Goal: Entertainment & Leisure: Browse casually

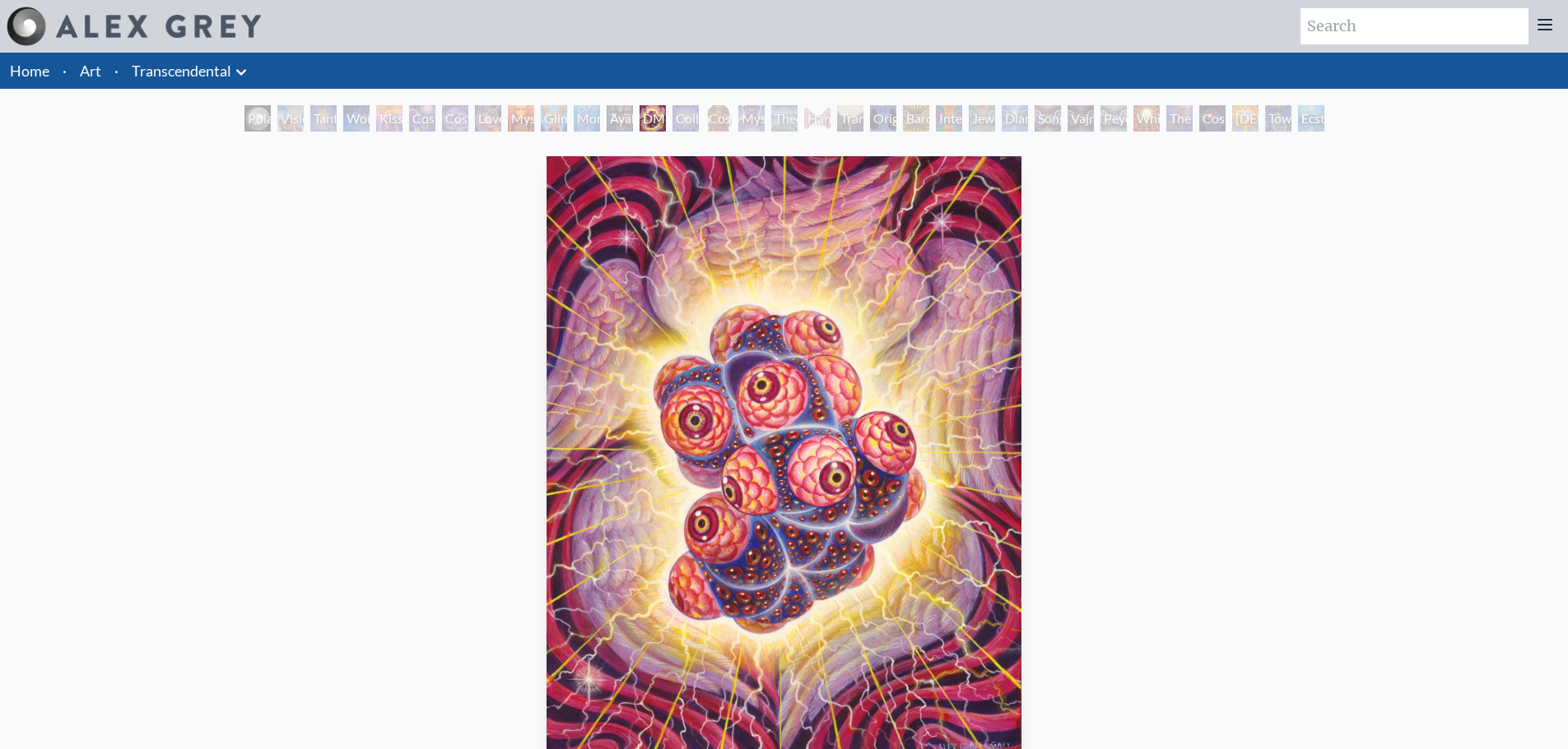
click at [253, 121] on div "Polar Unity Spiral" at bounding box center [257, 118] width 26 height 26
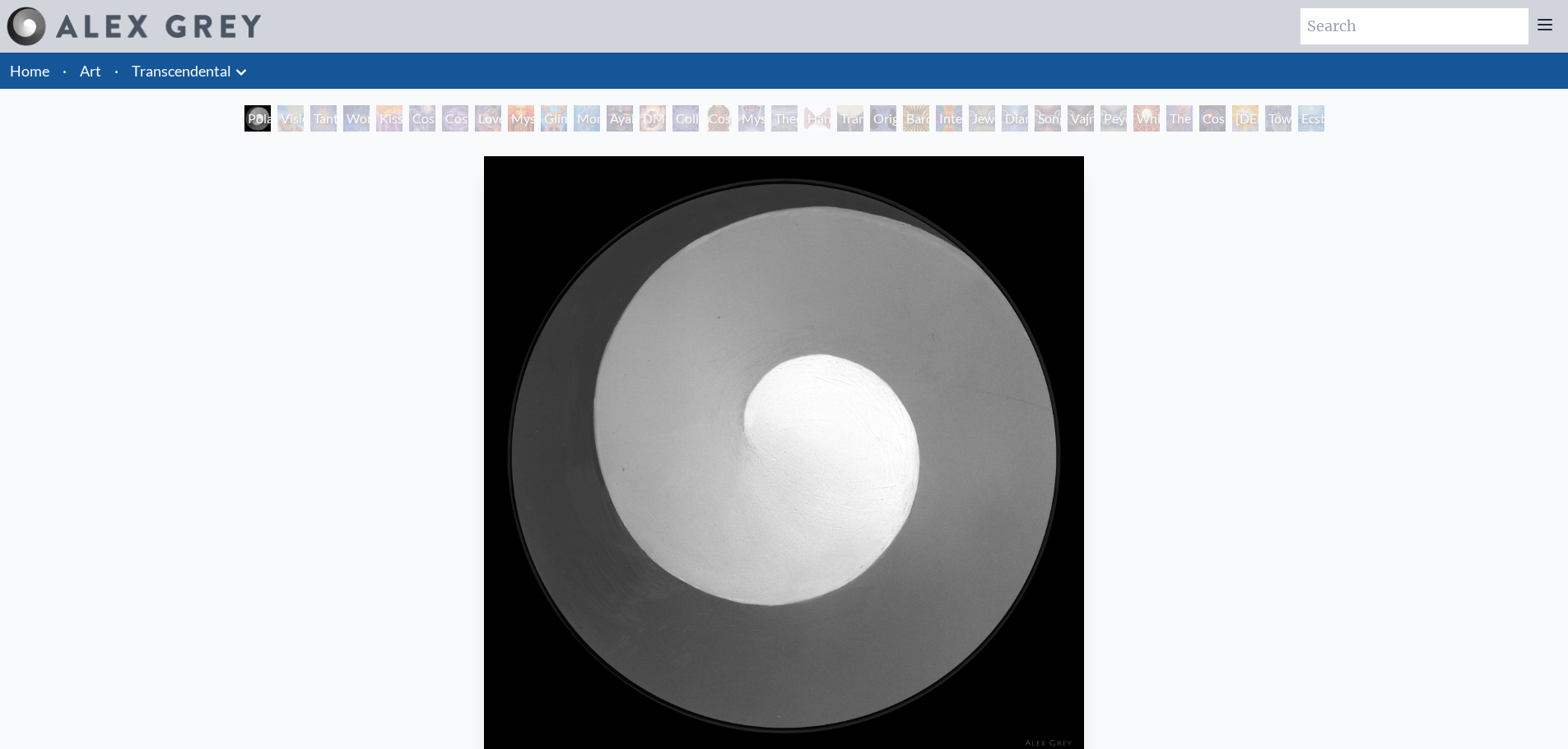
click at [320, 116] on div "Tantra" at bounding box center [323, 118] width 26 height 26
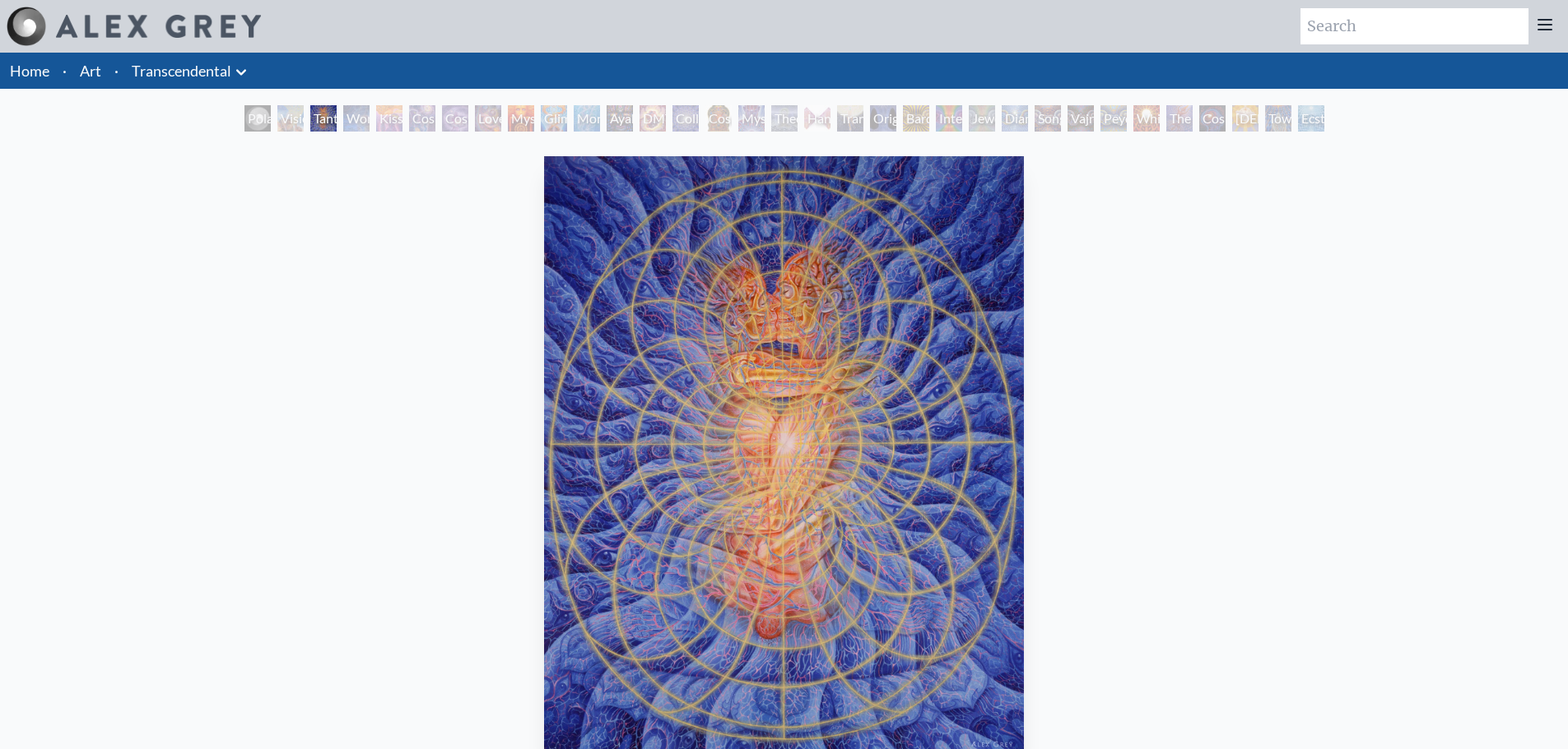
click at [283, 127] on div "Visionary Origin of Language" at bounding box center [290, 118] width 26 height 26
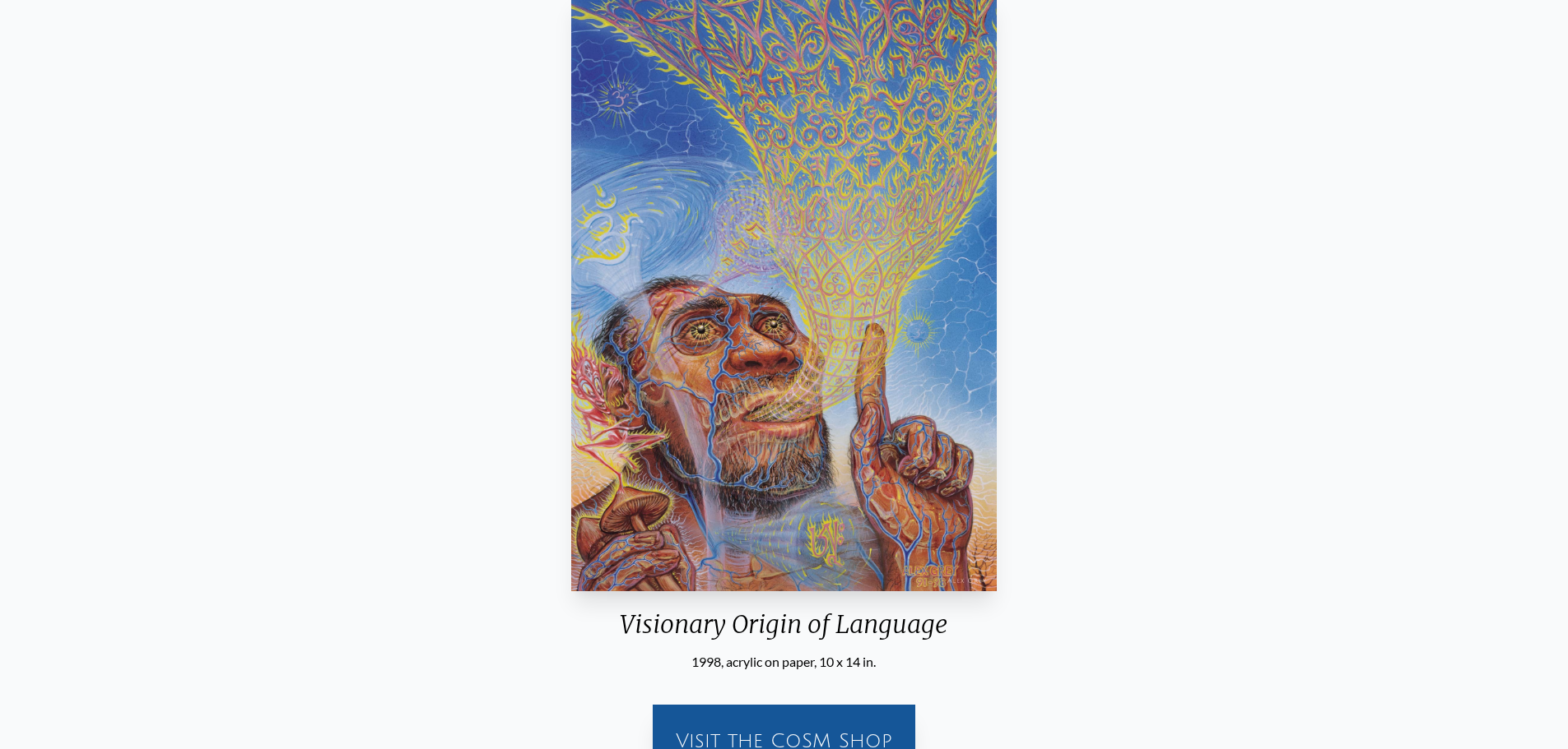
scroll to position [83, 0]
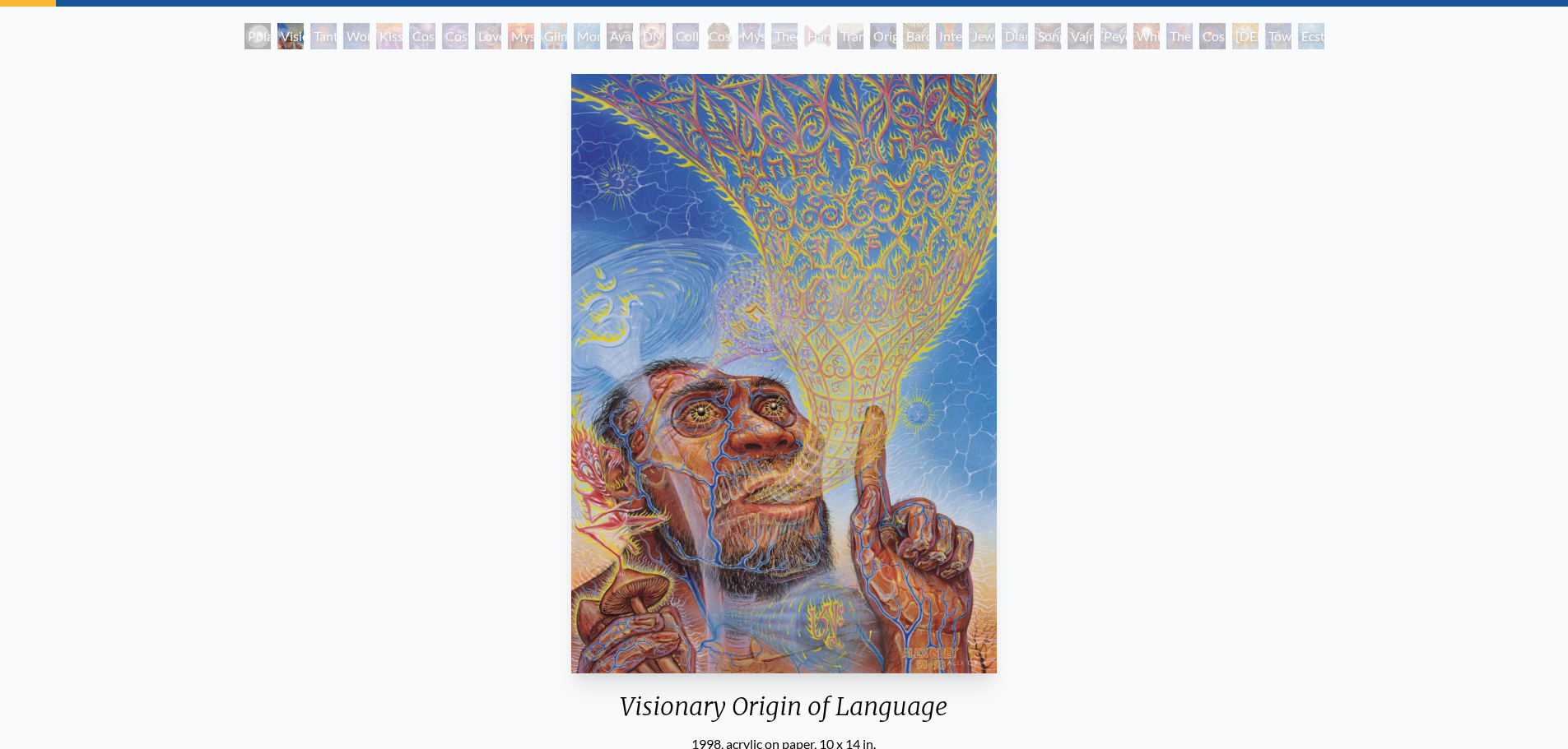
click at [581, 28] on div "Monochord" at bounding box center [586, 36] width 26 height 26
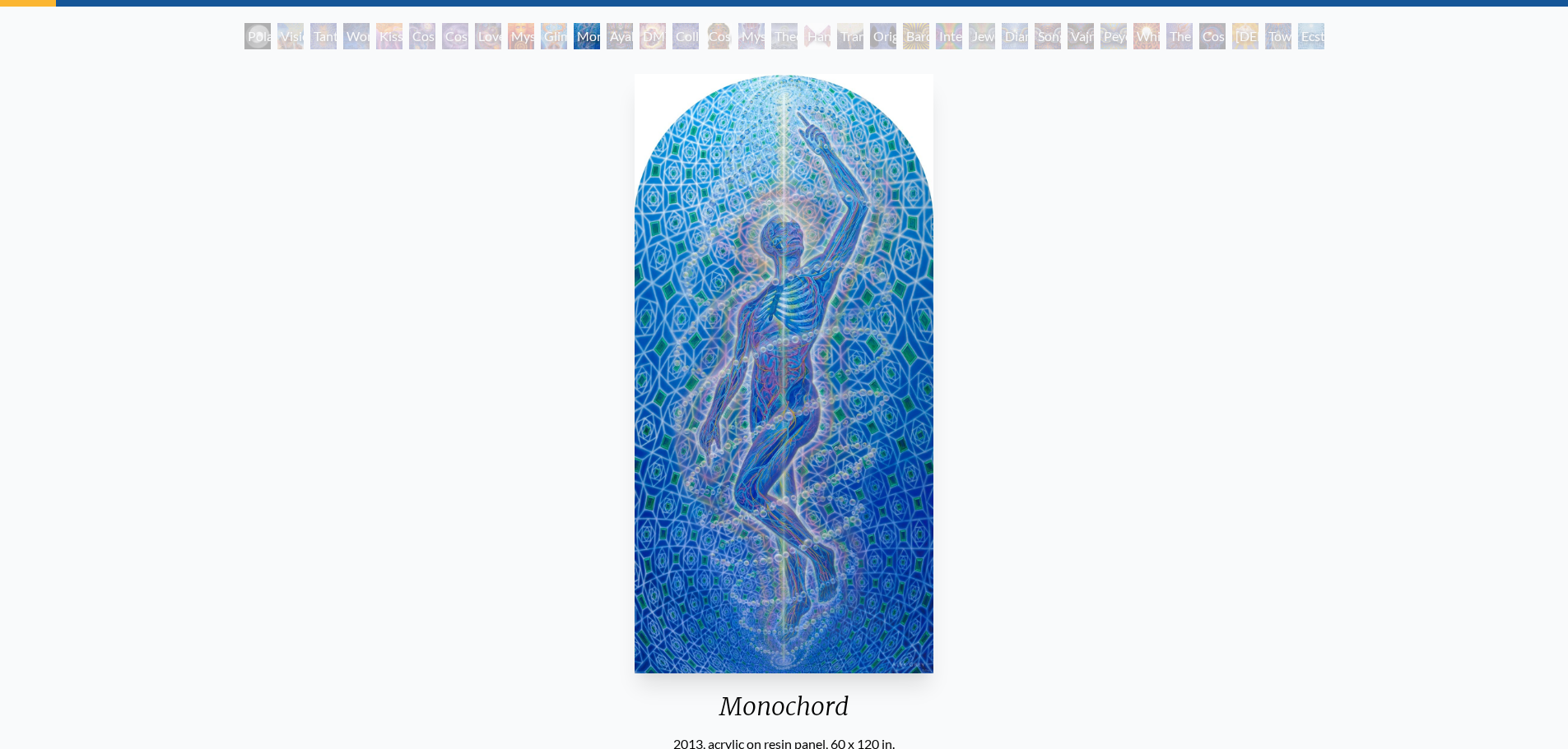
click at [693, 38] on div "Collective Vision" at bounding box center [685, 36] width 26 height 26
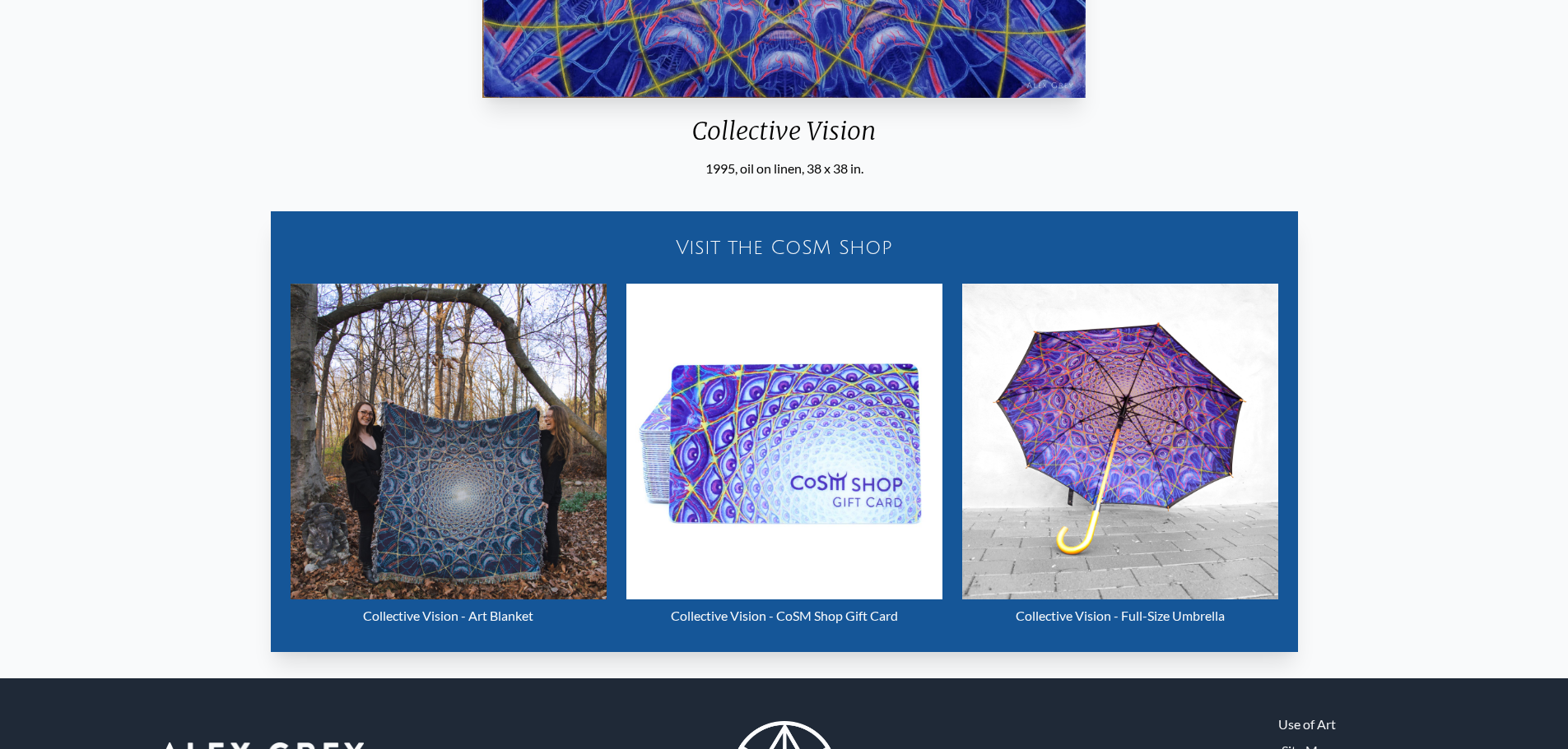
scroll to position [83, 0]
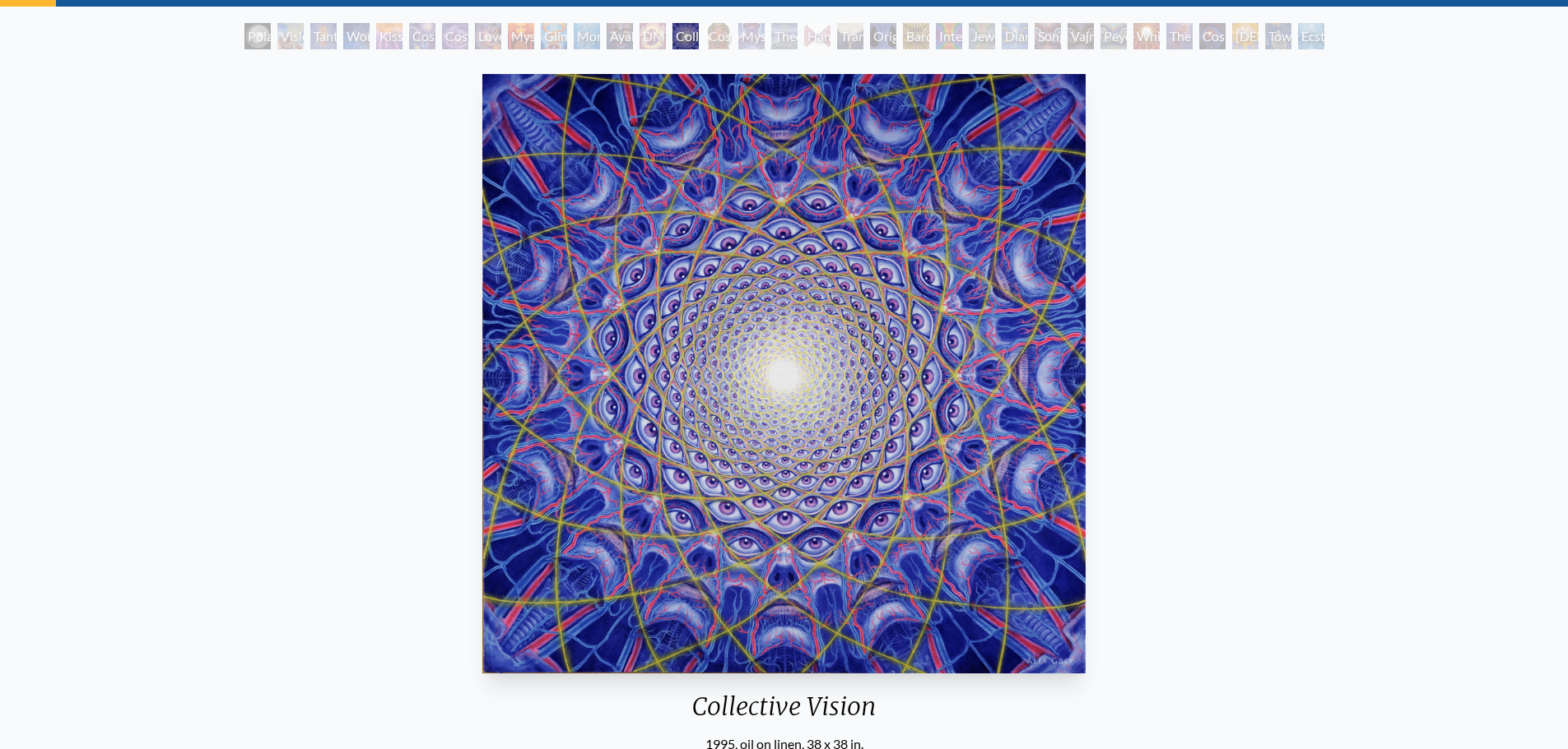
click at [708, 39] on div "Cosmic [DEMOGRAPHIC_DATA]" at bounding box center [718, 36] width 26 height 26
